Goal: Navigation & Orientation: Find specific page/section

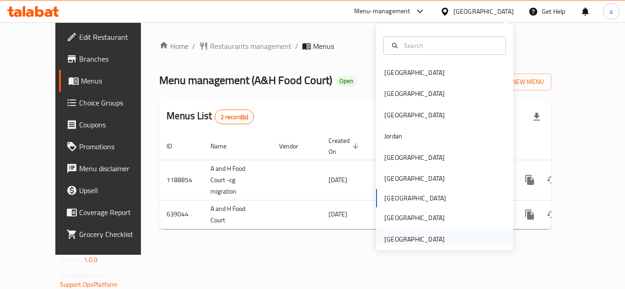
click at [405, 245] on div "[GEOGRAPHIC_DATA]" at bounding box center [414, 240] width 60 height 10
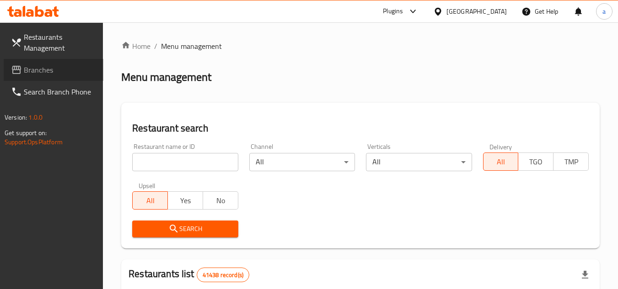
click at [47, 64] on span "Branches" at bounding box center [60, 69] width 72 height 11
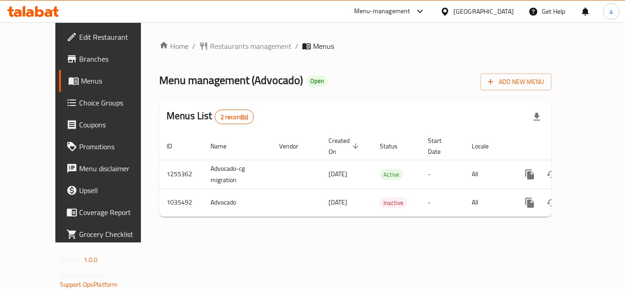
click at [465, 16] on div "[GEOGRAPHIC_DATA]" at bounding box center [483, 11] width 60 height 10
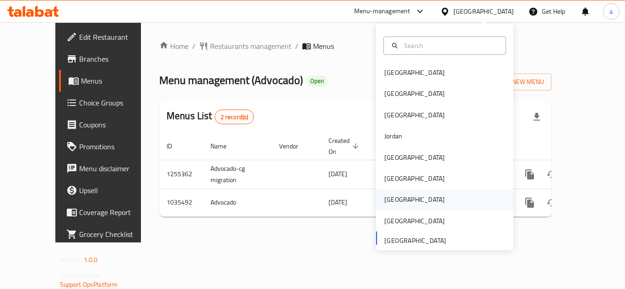
click at [391, 195] on div "Qatar" at bounding box center [414, 200] width 60 height 10
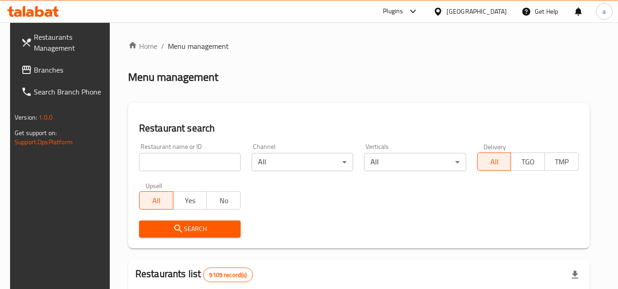
click at [44, 65] on span "Branches" at bounding box center [70, 69] width 72 height 11
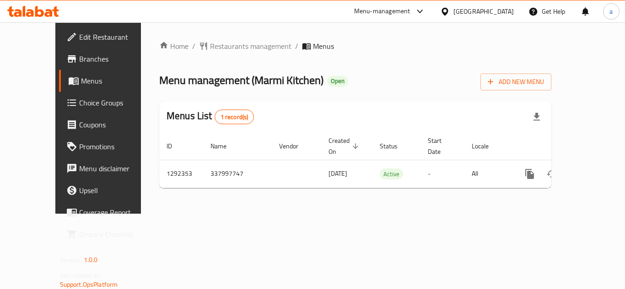
click at [510, 11] on div "[GEOGRAPHIC_DATA]" at bounding box center [483, 11] width 60 height 10
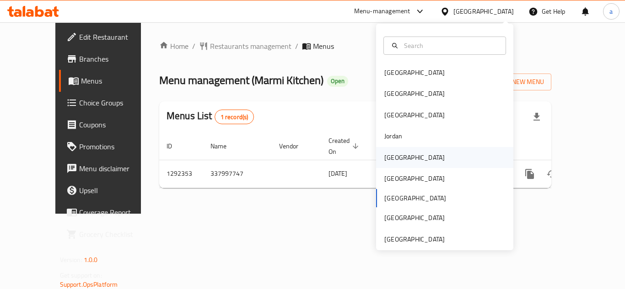
click at [396, 150] on div "[GEOGRAPHIC_DATA]" at bounding box center [414, 157] width 75 height 21
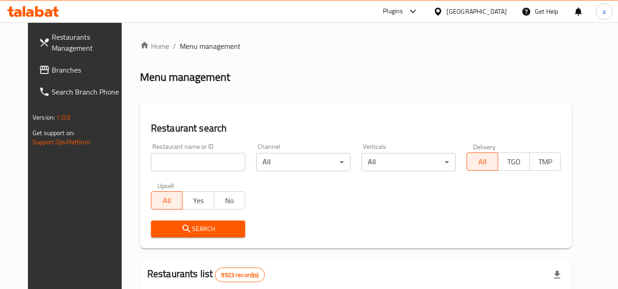
click at [52, 69] on span "Branches" at bounding box center [88, 69] width 72 height 11
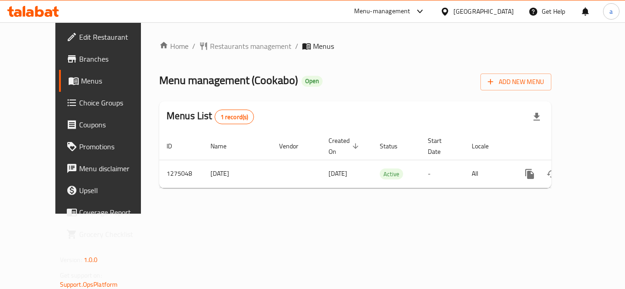
click at [489, 5] on div "Kuwait" at bounding box center [477, 11] width 88 height 22
click at [450, 13] on icon at bounding box center [445, 12] width 10 height 10
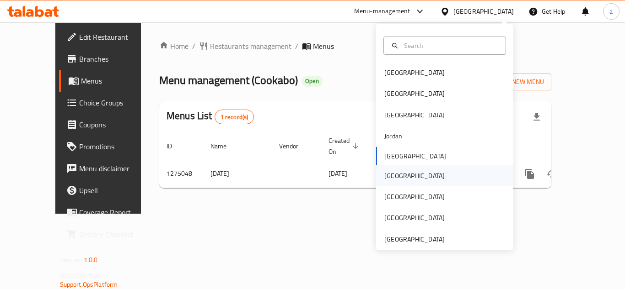
click at [400, 172] on div "Oman" at bounding box center [414, 176] width 75 height 21
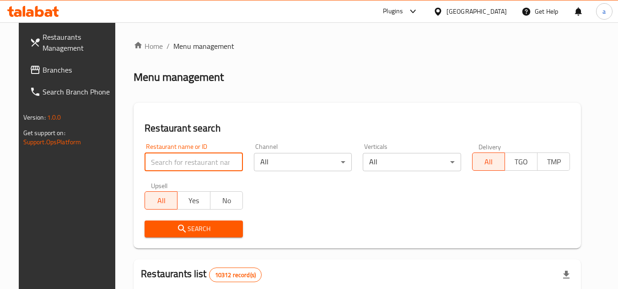
click at [171, 159] on input "search" at bounding box center [194, 162] width 98 height 18
click at [43, 72] on span "Branches" at bounding box center [79, 69] width 72 height 11
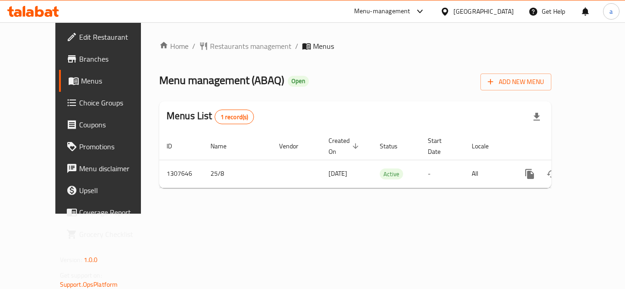
click at [450, 16] on icon at bounding box center [445, 12] width 10 height 10
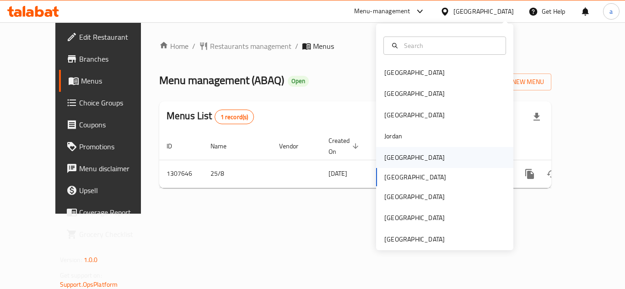
click at [384, 159] on div "[GEOGRAPHIC_DATA]" at bounding box center [414, 158] width 60 height 10
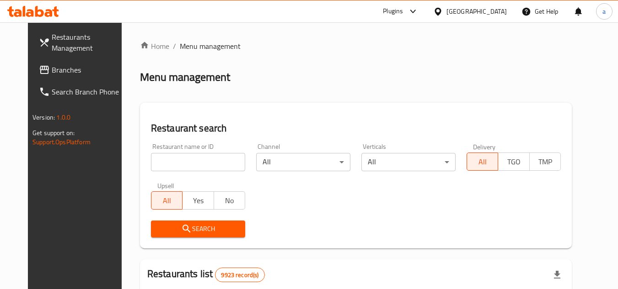
click at [52, 74] on span "Branches" at bounding box center [88, 69] width 72 height 11
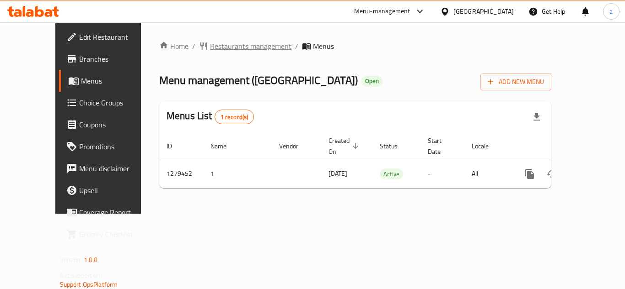
click at [210, 48] on span "Restaurants management" at bounding box center [250, 46] width 81 height 11
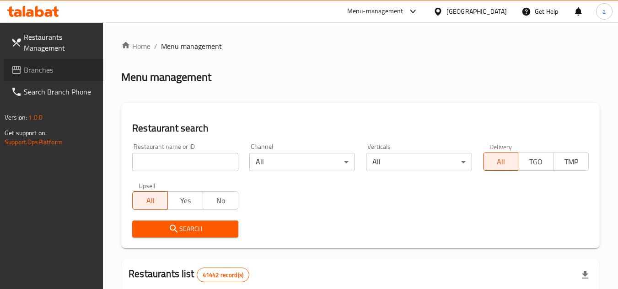
click at [41, 70] on span "Branches" at bounding box center [60, 69] width 72 height 11
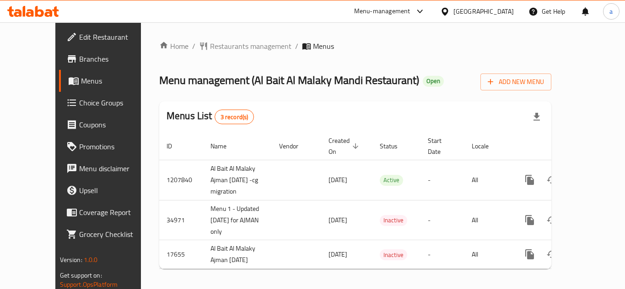
click at [401, 9] on div "Menu-management" at bounding box center [382, 11] width 56 height 11
drag, startPoint x: 401, startPoint y: 9, endPoint x: 331, endPoint y: 10, distance: 70.0
click at [331, 10] on div "Menu-management [GEOGRAPHIC_DATA] Get Help a" at bounding box center [312, 11] width 625 height 22
click at [474, 11] on div "[GEOGRAPHIC_DATA]" at bounding box center [483, 11] width 60 height 10
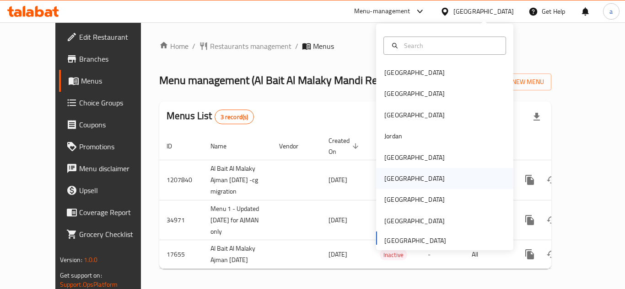
click at [396, 179] on div "[GEOGRAPHIC_DATA]" at bounding box center [414, 178] width 75 height 21
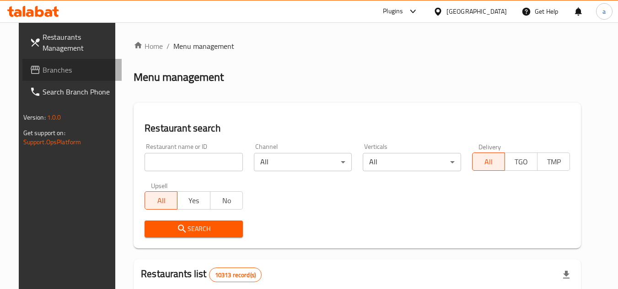
click at [52, 73] on span "Branches" at bounding box center [79, 69] width 72 height 11
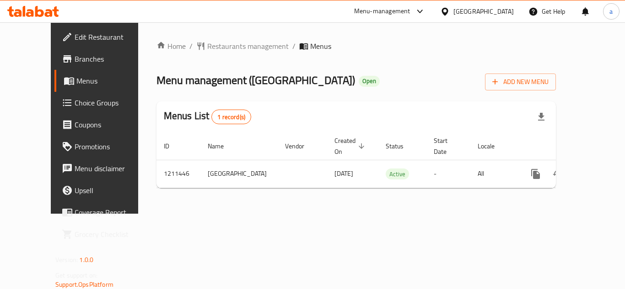
click at [448, 14] on icon at bounding box center [444, 11] width 6 height 8
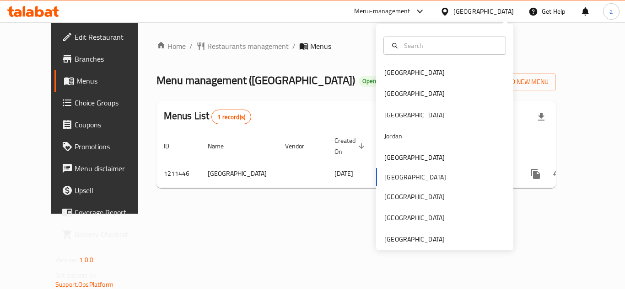
click at [421, 246] on div "Bahrain Egypt Iraq Jordan Kuwait Oman Qatar Saudi Arabia United Arab Emirates" at bounding box center [444, 137] width 137 height 227
drag, startPoint x: 421, startPoint y: 246, endPoint x: 403, endPoint y: 236, distance: 20.7
click at [403, 236] on div "[GEOGRAPHIC_DATA]" at bounding box center [414, 240] width 60 height 10
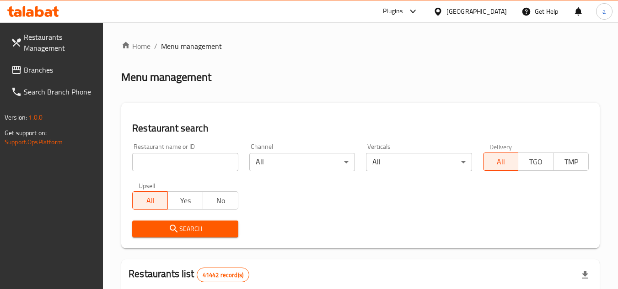
click at [57, 74] on span "Branches" at bounding box center [60, 69] width 72 height 11
